Goal: Task Accomplishment & Management: Manage account settings

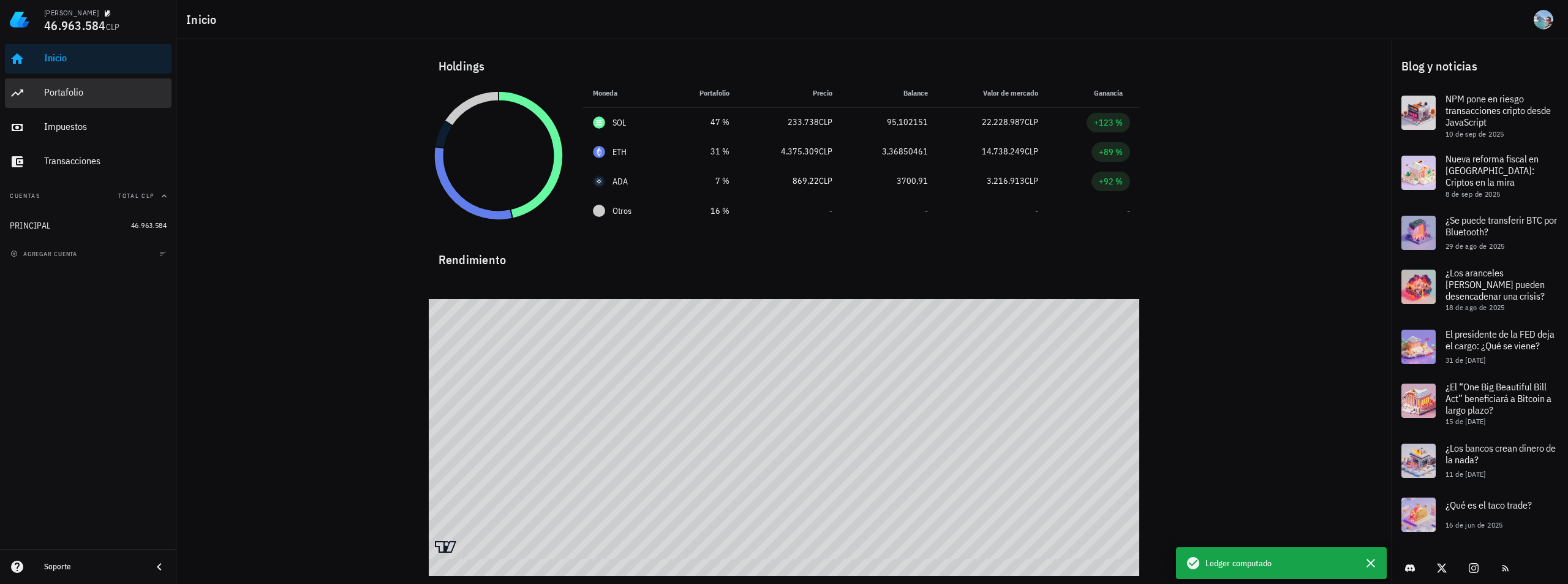
click at [96, 87] on div "Portafolio" at bounding box center [105, 92] width 123 height 12
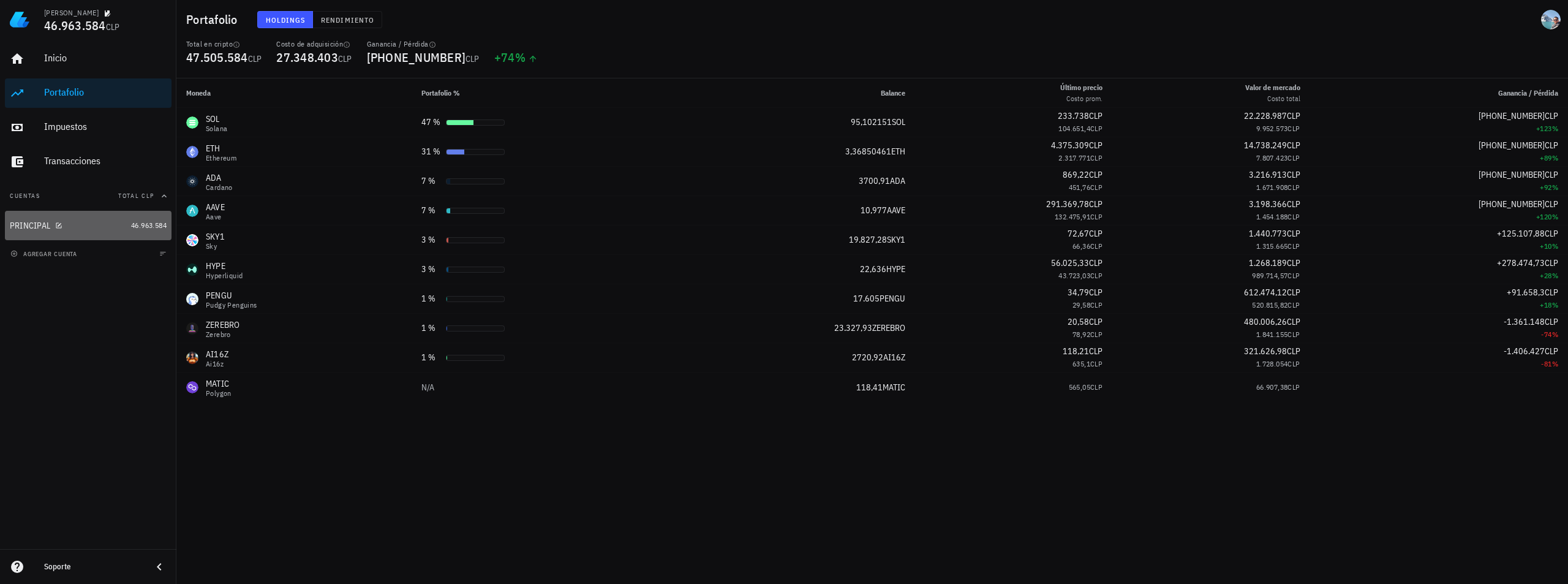
click at [22, 227] on div "PRINCIPAL" at bounding box center [30, 226] width 41 height 11
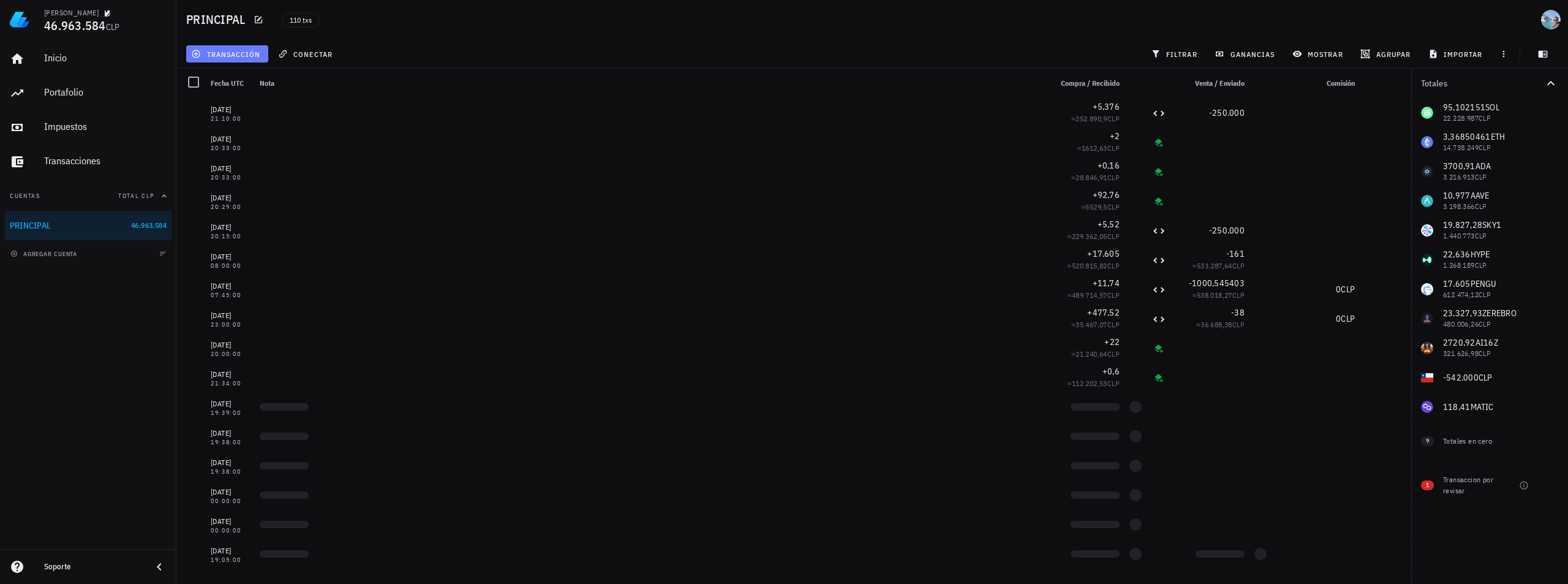
click at [217, 60] on button "transacción" at bounding box center [227, 55] width 82 height 18
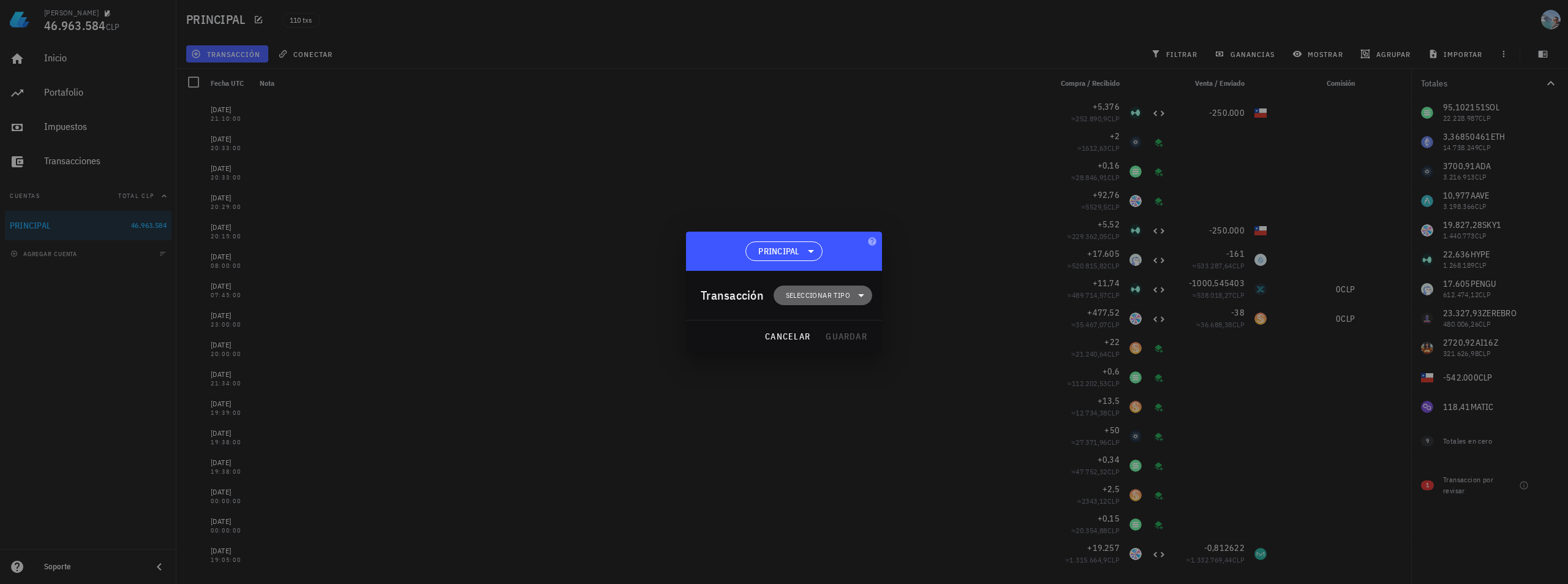
click at [838, 294] on span "Seleccionar tipo" at bounding box center [818, 295] width 64 height 13
click at [839, 348] on div "Ingreso" at bounding box center [829, 349] width 48 height 10
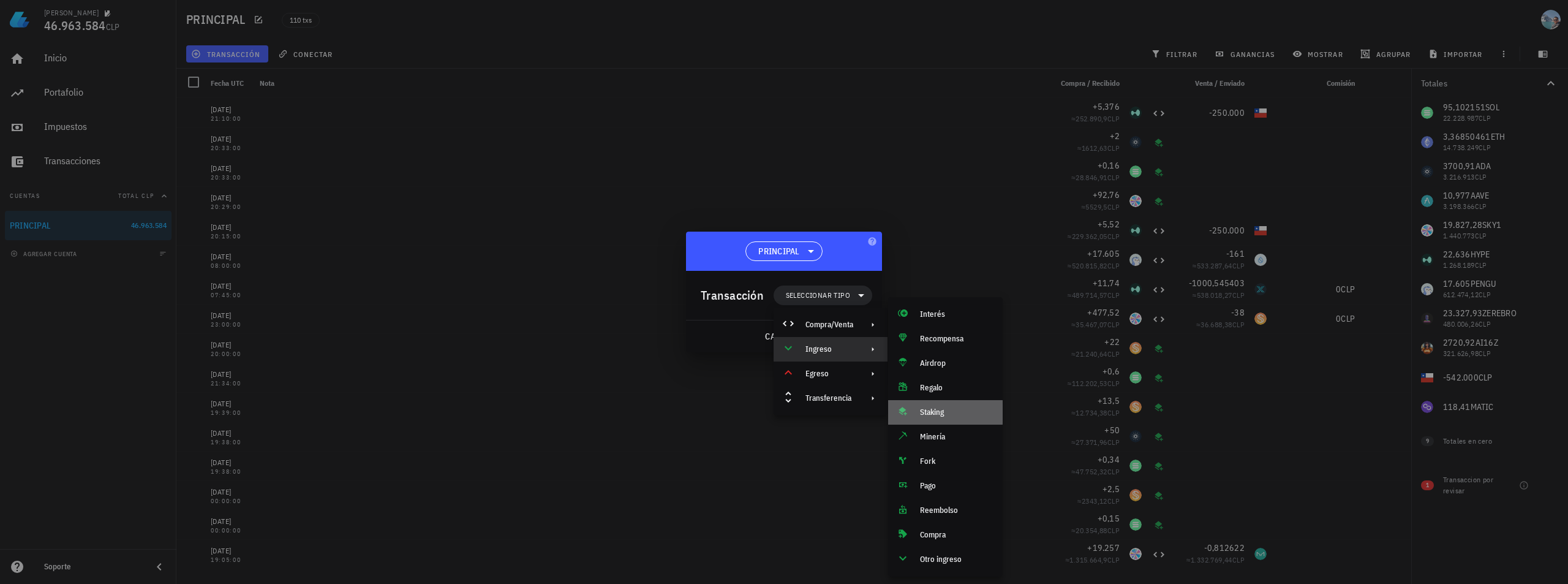
click at [949, 415] on div "Staking" at bounding box center [956, 413] width 73 height 10
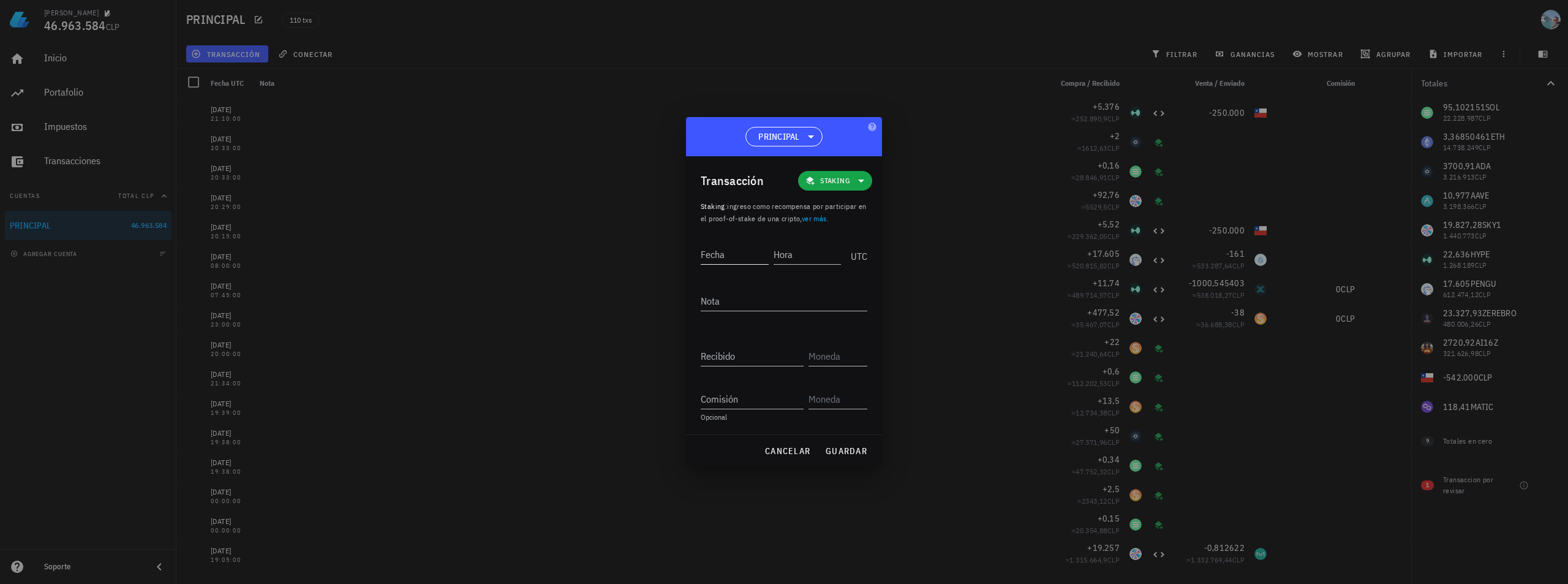
click at [723, 260] on input "Fecha" at bounding box center [734, 254] width 68 height 19
type input "[DATE]"
type input "22:34:00"
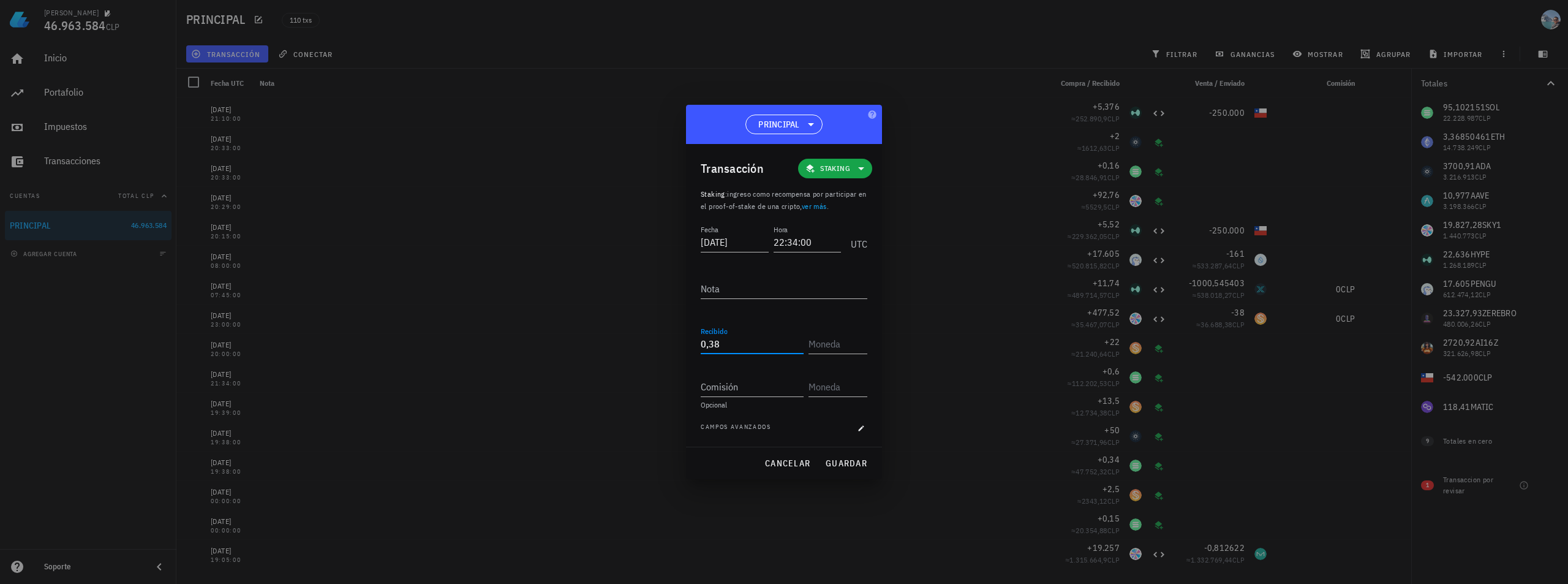
type input "0,38"
click at [837, 368] on div "SOL" at bounding box center [848, 370] width 21 height 13
type input "SOL"
click at [834, 459] on span "guardar" at bounding box center [845, 462] width 42 height 11
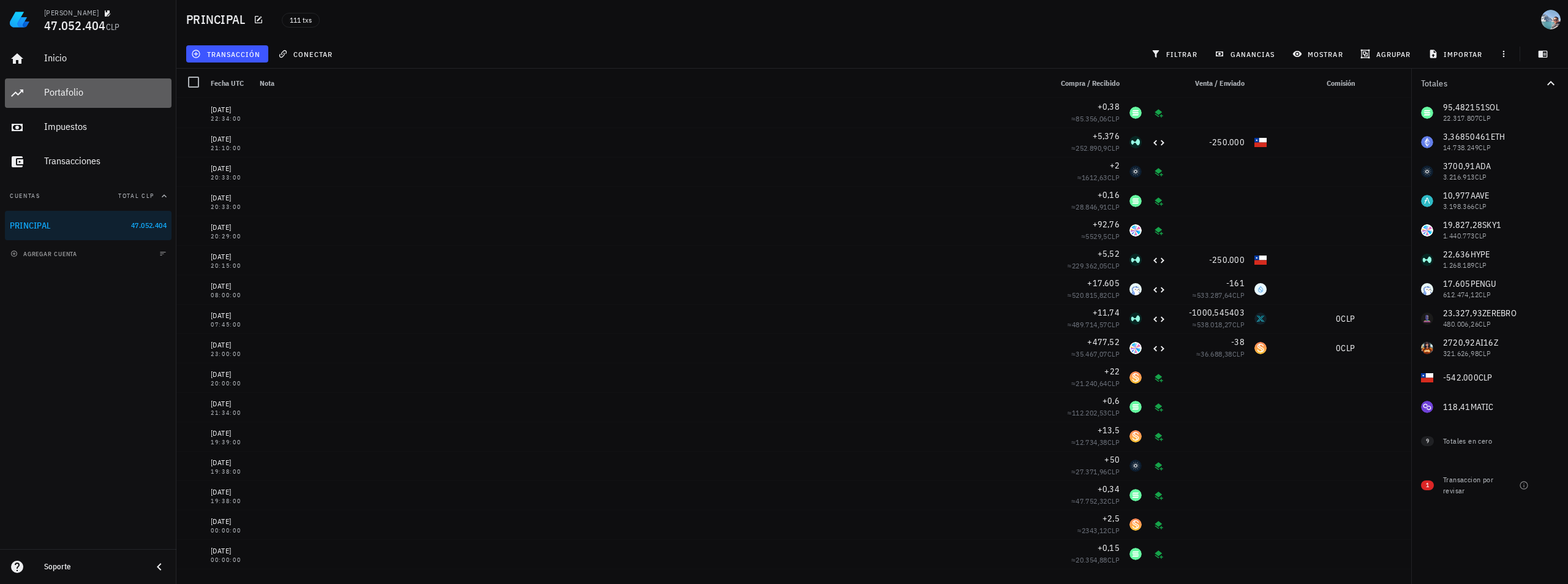
click at [70, 100] on div "Portafolio" at bounding box center [105, 92] width 123 height 27
